Goal: Task Accomplishment & Management: Complete application form

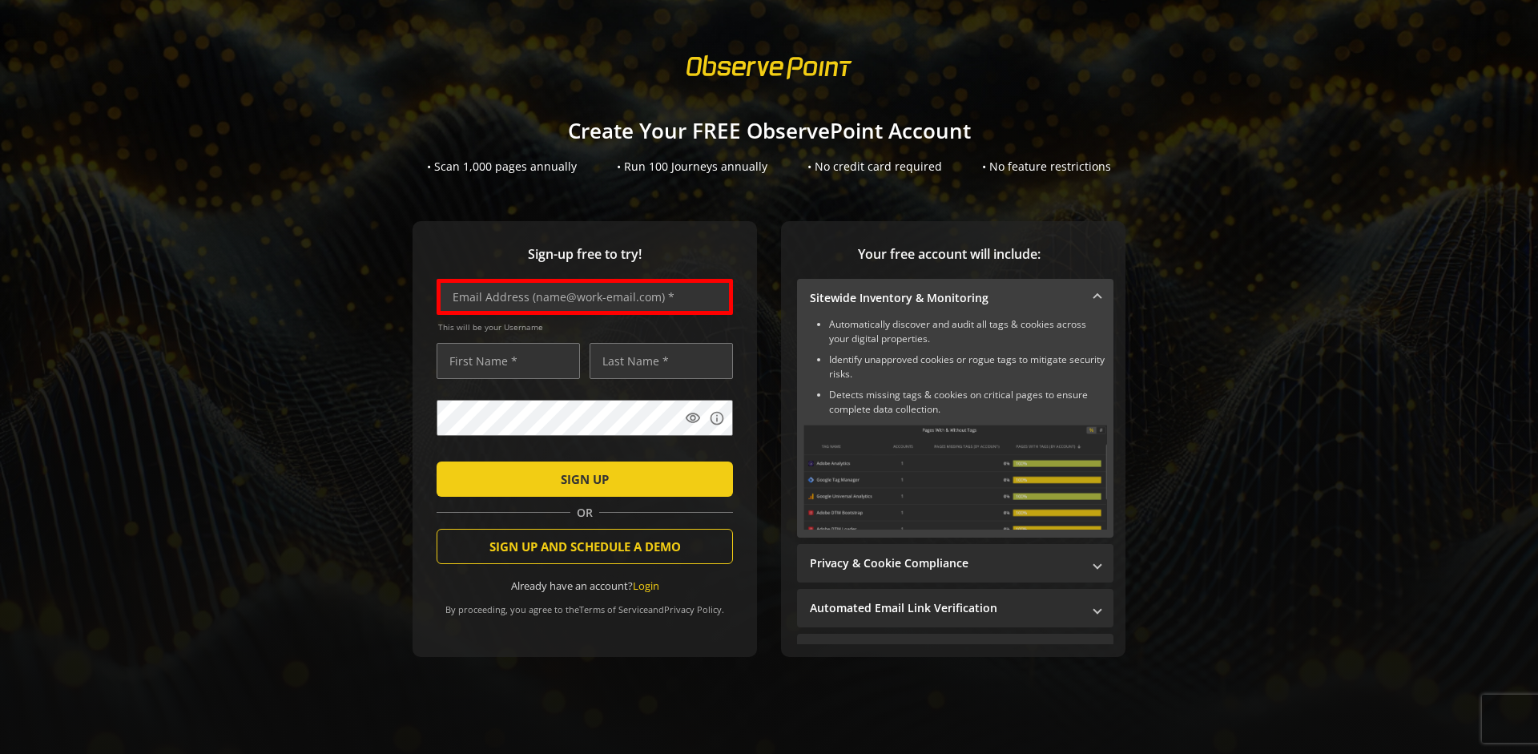
click at [581, 296] on input "text" at bounding box center [585, 297] width 296 height 36
type input "[EMAIL_ADDRESS][DOMAIN_NAME]"
click at [504, 360] on input "text" at bounding box center [508, 361] width 143 height 36
type input "Test"
click at [657, 360] on input "text" at bounding box center [661, 361] width 143 height 36
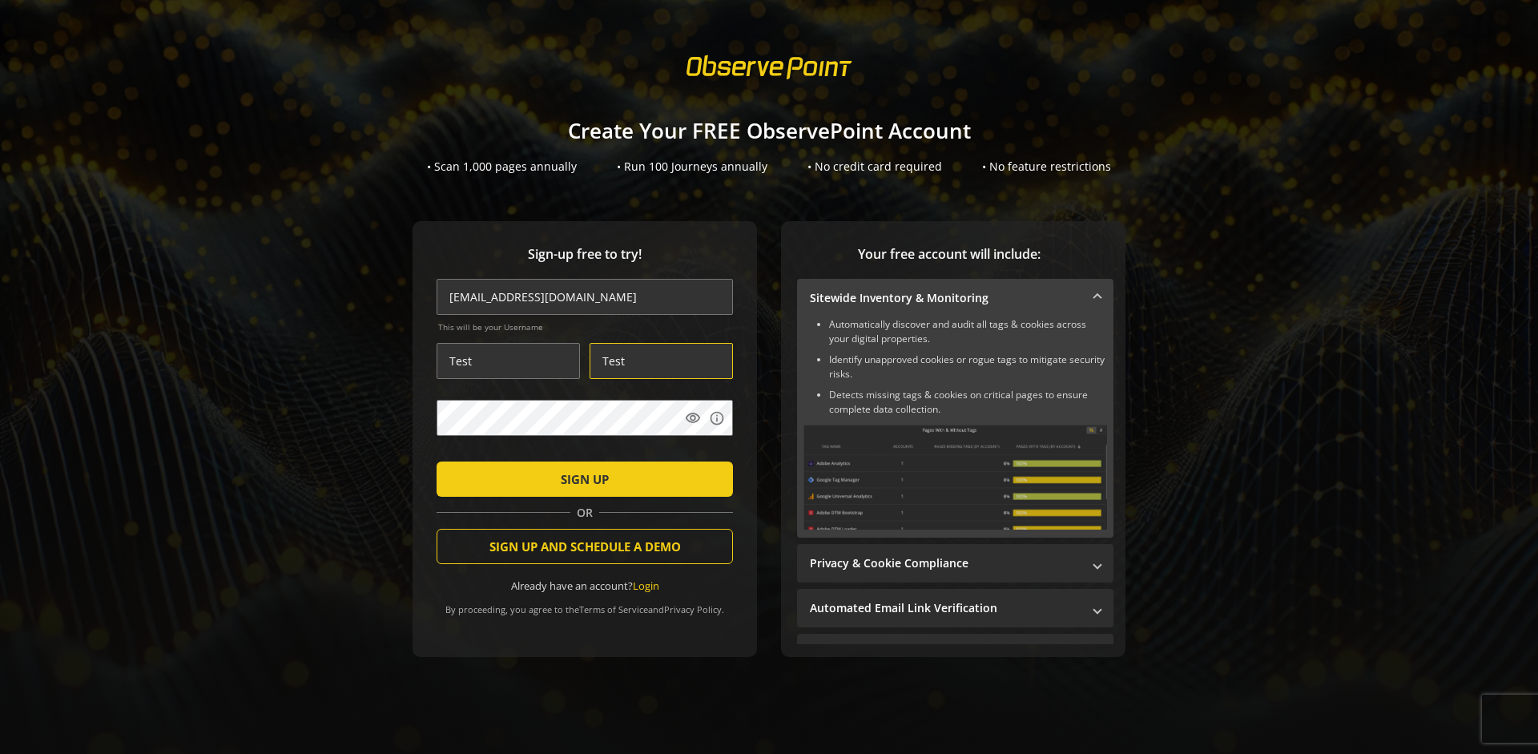
type input "Test"
click at [581, 478] on span "SIGN UP" at bounding box center [585, 479] width 48 height 29
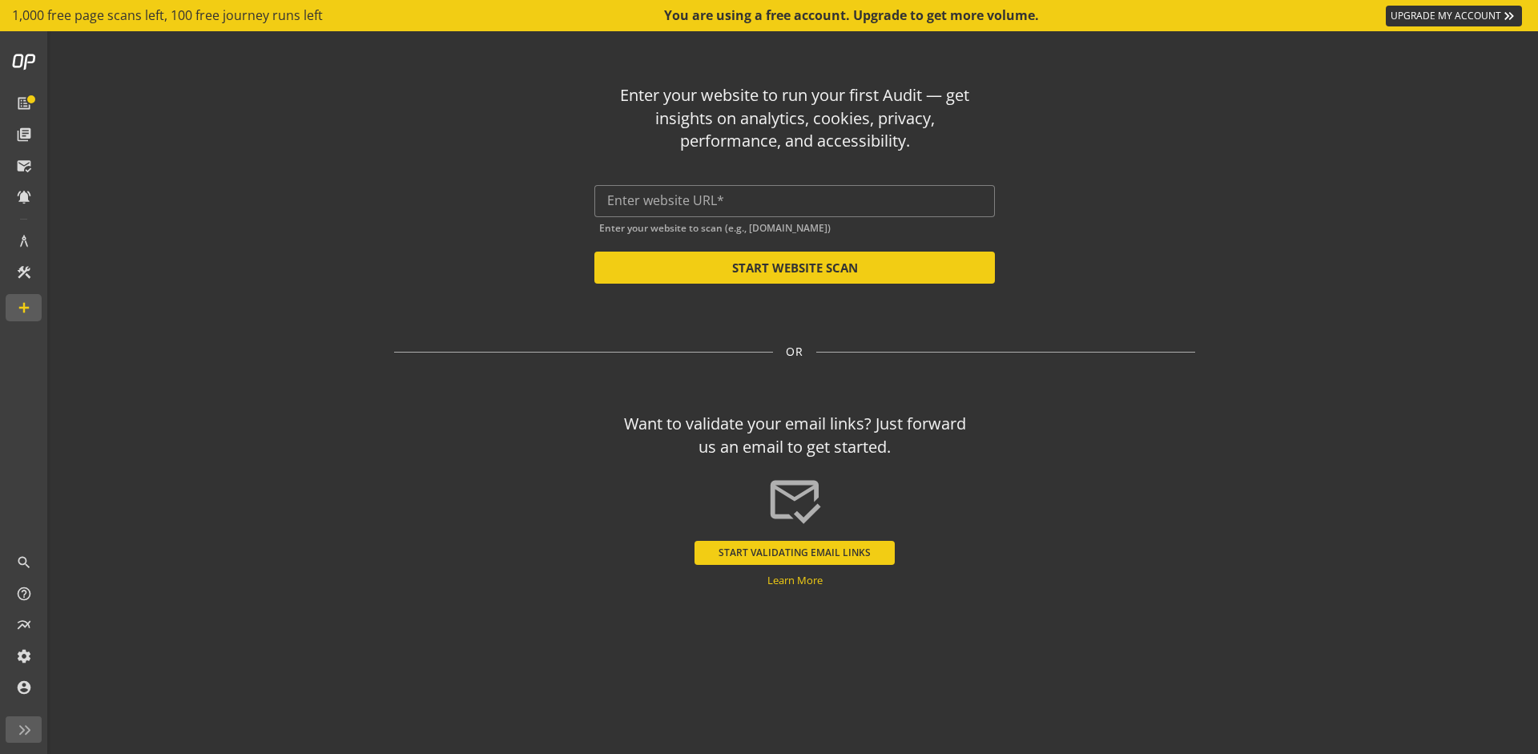
click at [795, 552] on button "START VALIDATING EMAIL LINKS" at bounding box center [794, 553] width 200 height 24
